Goal: Navigation & Orientation: Find specific page/section

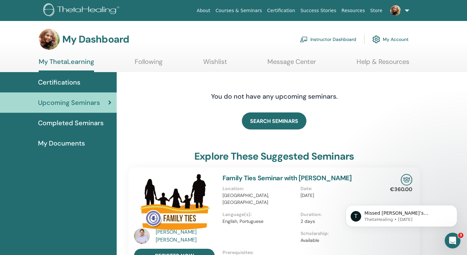
click at [71, 63] on link "My ThetaLearning" at bounding box center [66, 65] width 55 height 14
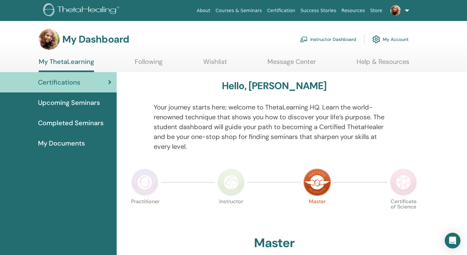
click at [335, 39] on link "Instructor Dashboard" at bounding box center [328, 39] width 56 height 14
